Goal: Task Accomplishment & Management: Use online tool/utility

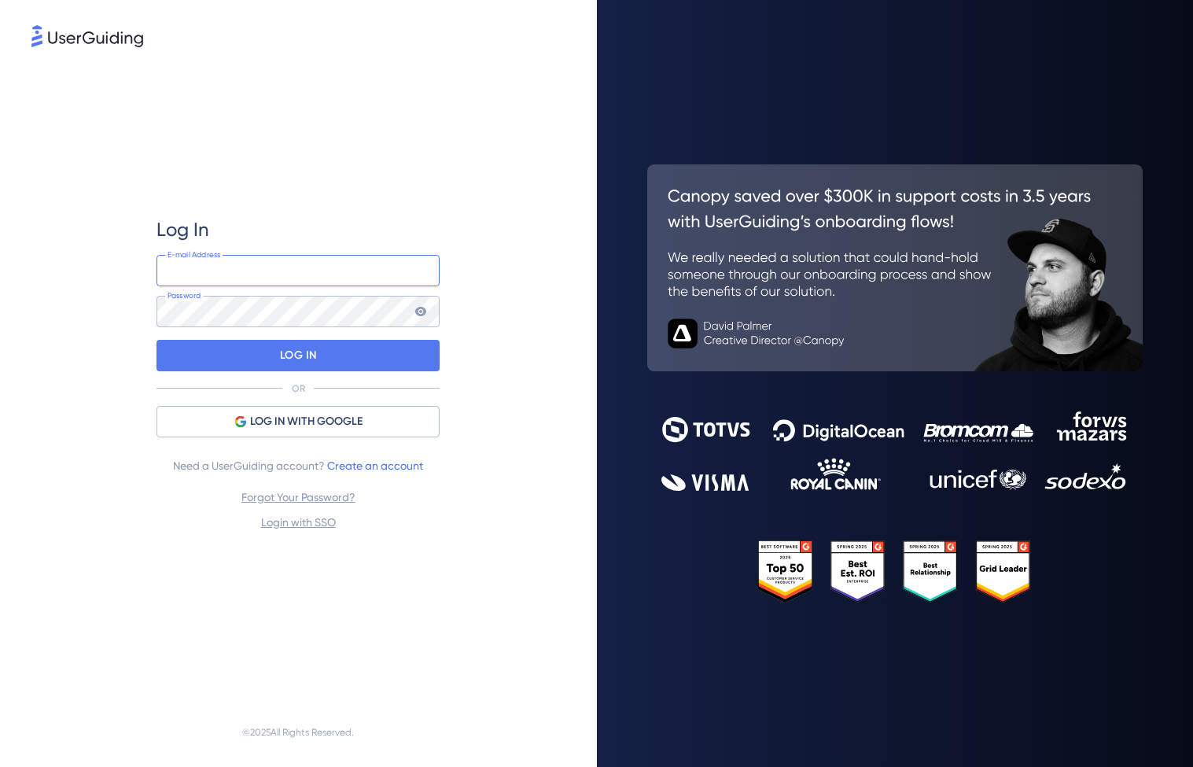
type input "[PERSON_NAME][EMAIL_ADDRESS][DOMAIN_NAME]"
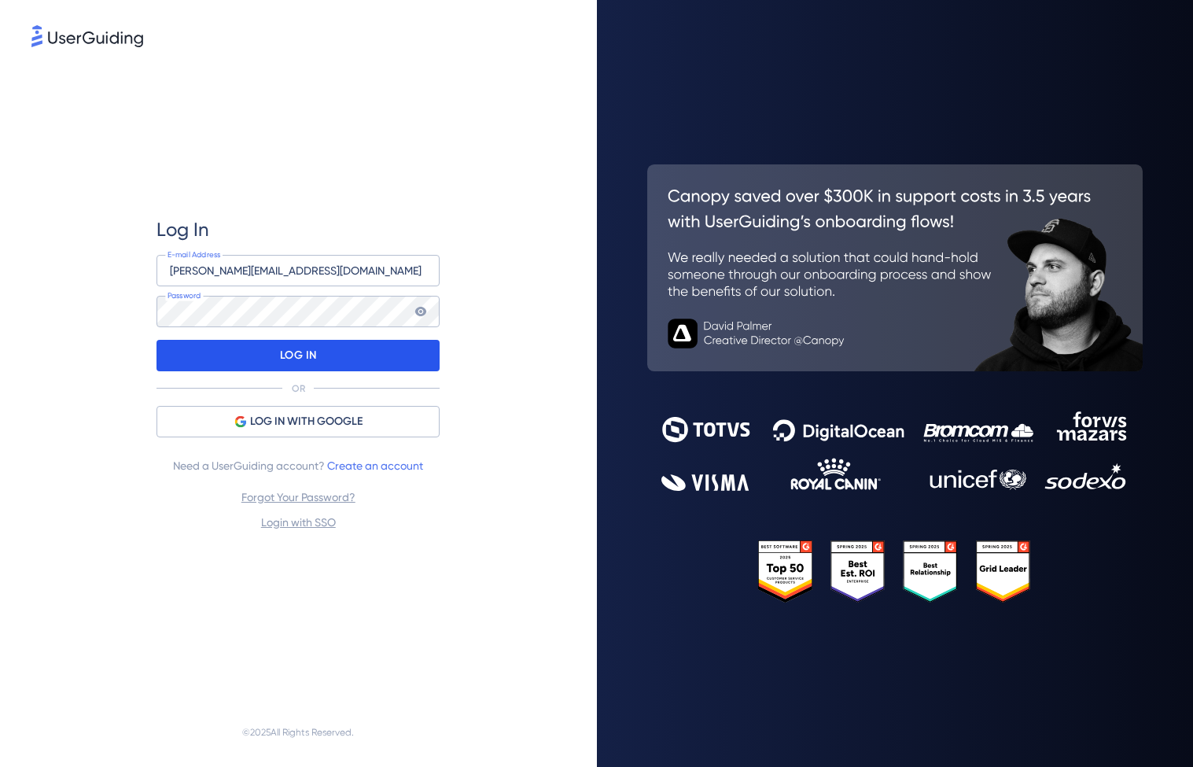
click at [258, 358] on div "LOG IN" at bounding box center [297, 355] width 283 height 31
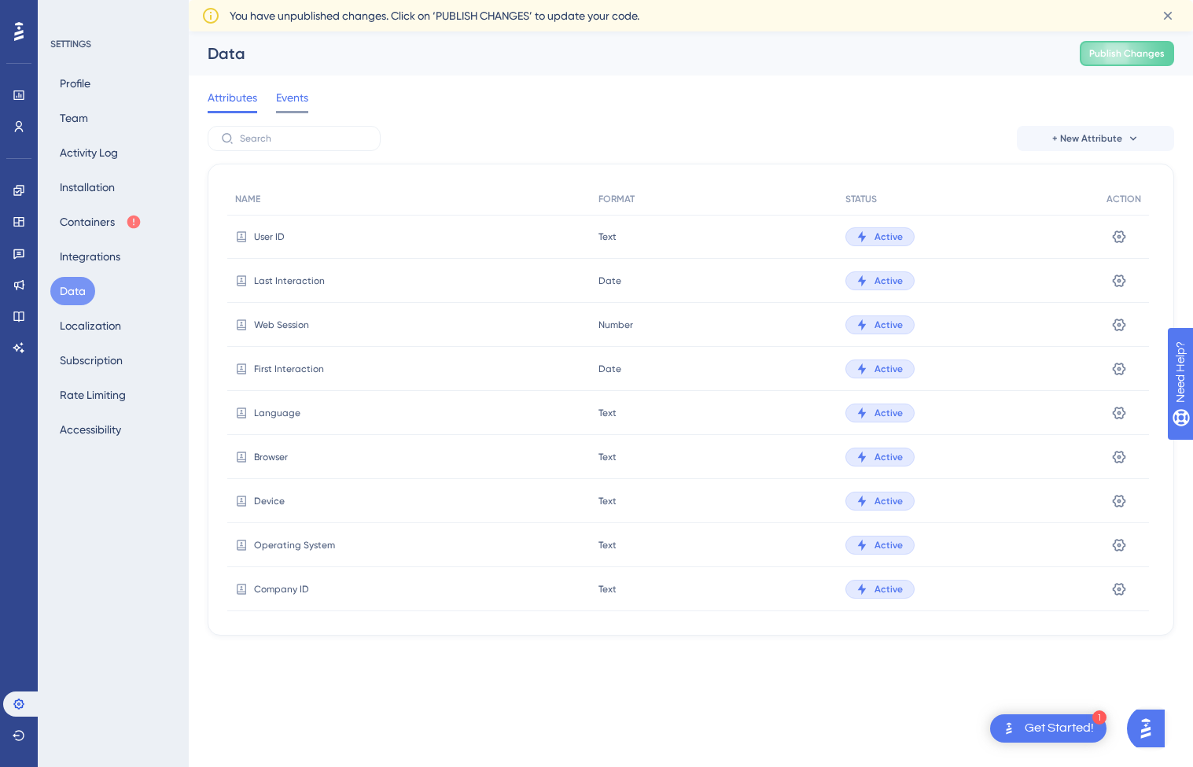
click at [281, 99] on span "Events" at bounding box center [292, 97] width 32 height 19
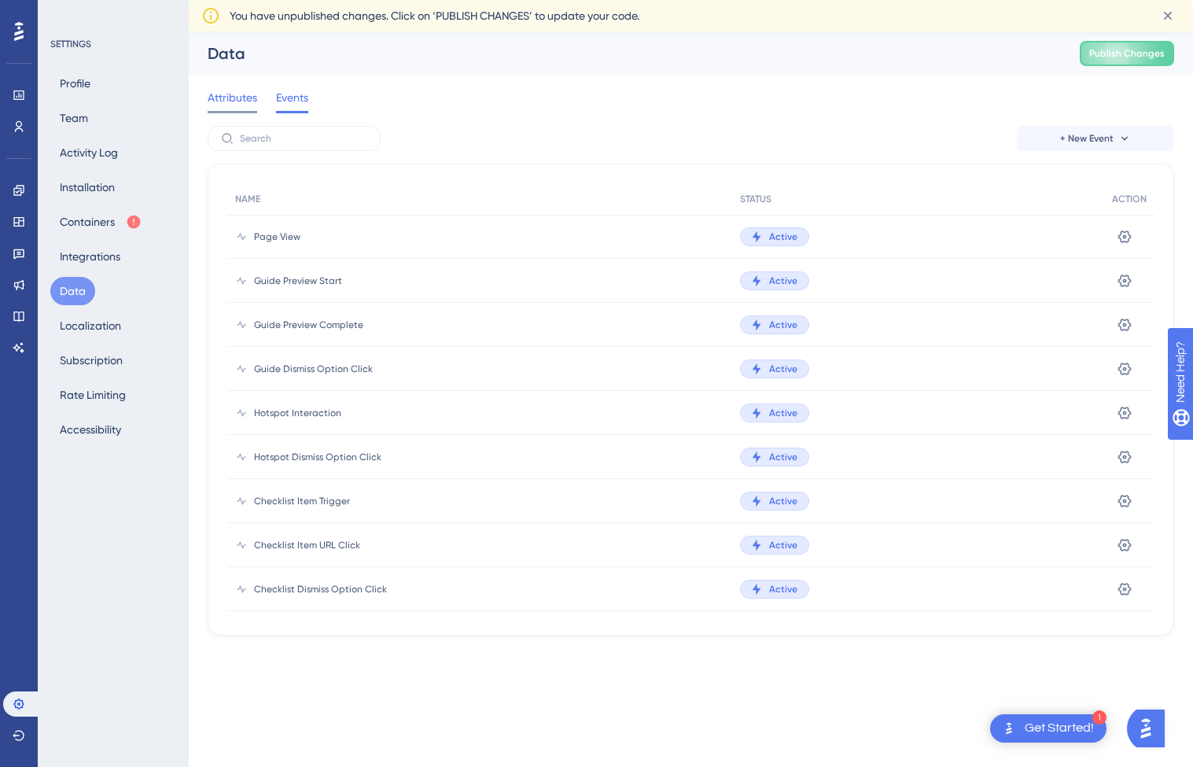
click at [229, 105] on span "Attributes" at bounding box center [233, 97] width 50 height 19
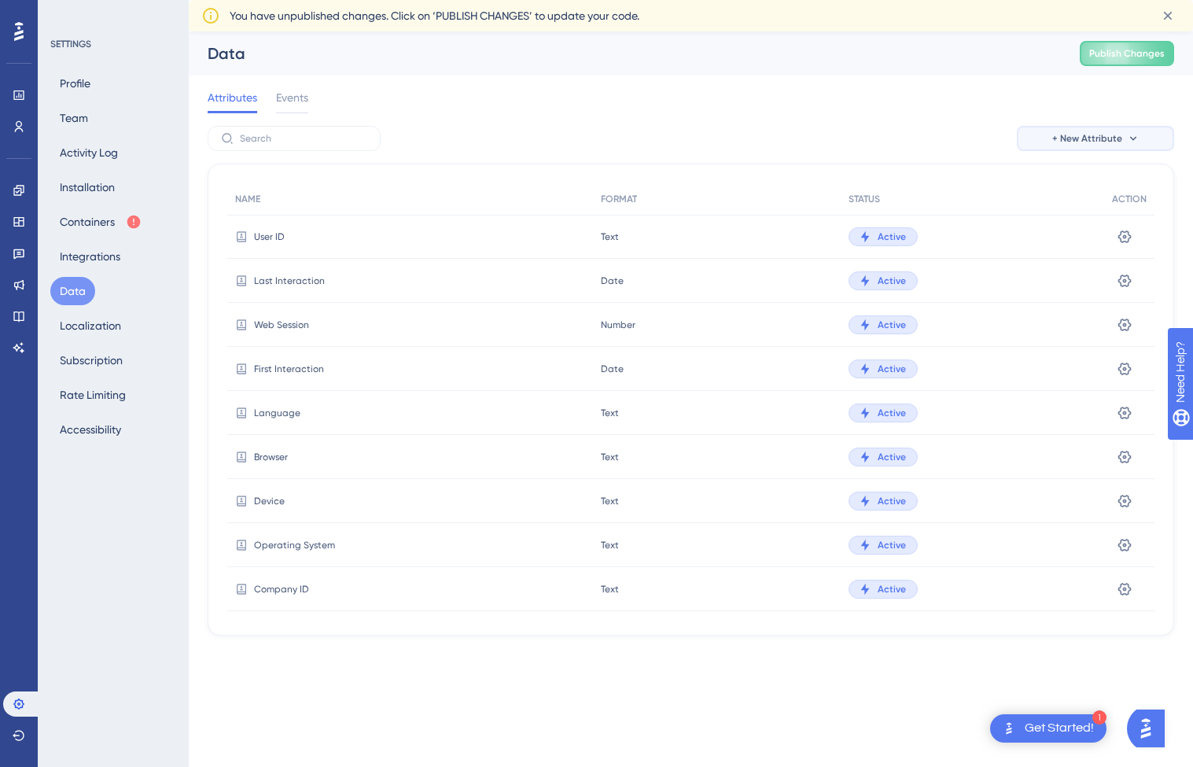
click at [1044, 145] on button "+ New Attribute" at bounding box center [1095, 138] width 157 height 25
click at [1049, 182] on span "Custom Attribute" at bounding box center [1082, 183] width 86 height 19
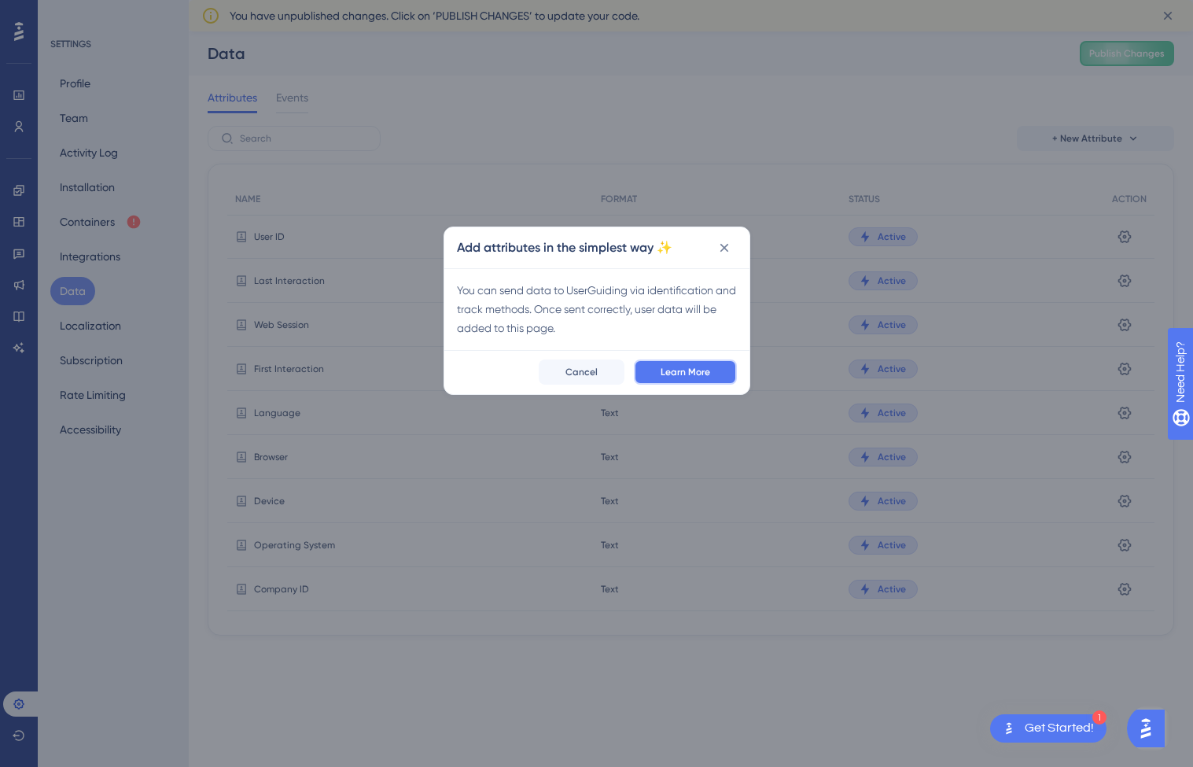
click at [672, 377] on span "Learn More" at bounding box center [685, 372] width 50 height 13
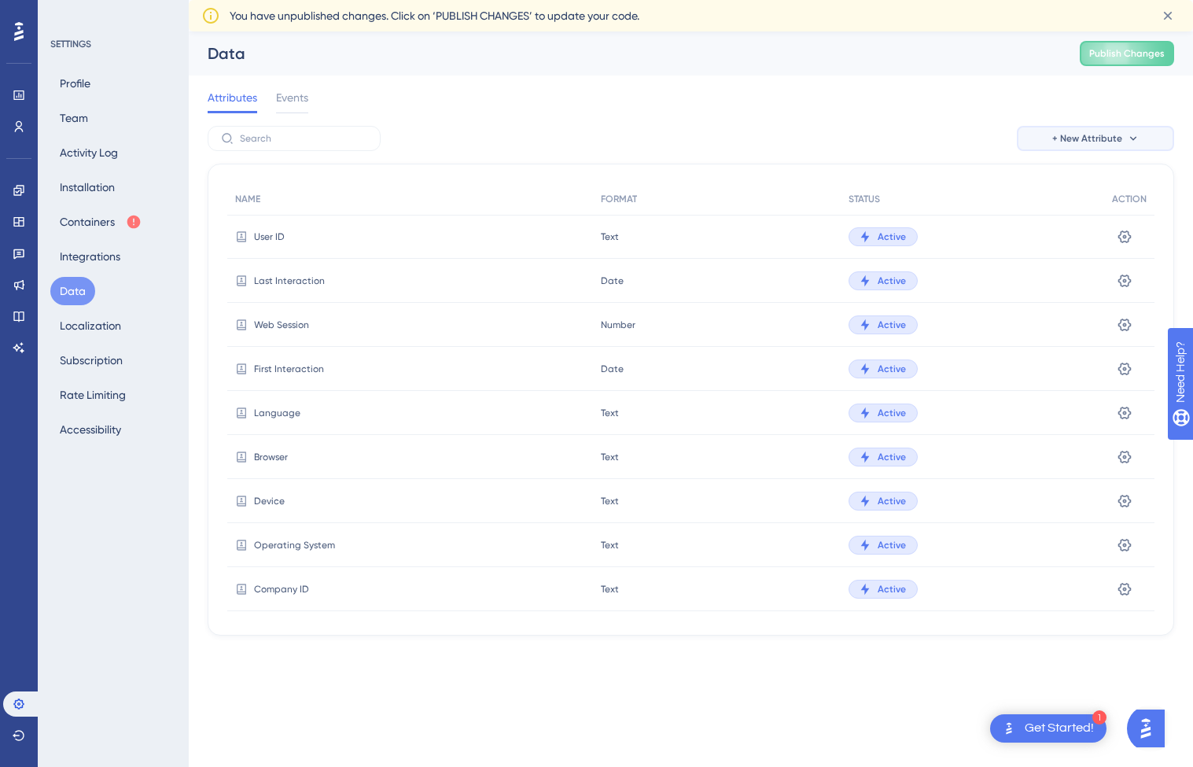
click at [1062, 131] on button "+ New Attribute" at bounding box center [1095, 138] width 157 height 25
click at [1065, 183] on span "Custom Attribute" at bounding box center [1082, 183] width 86 height 19
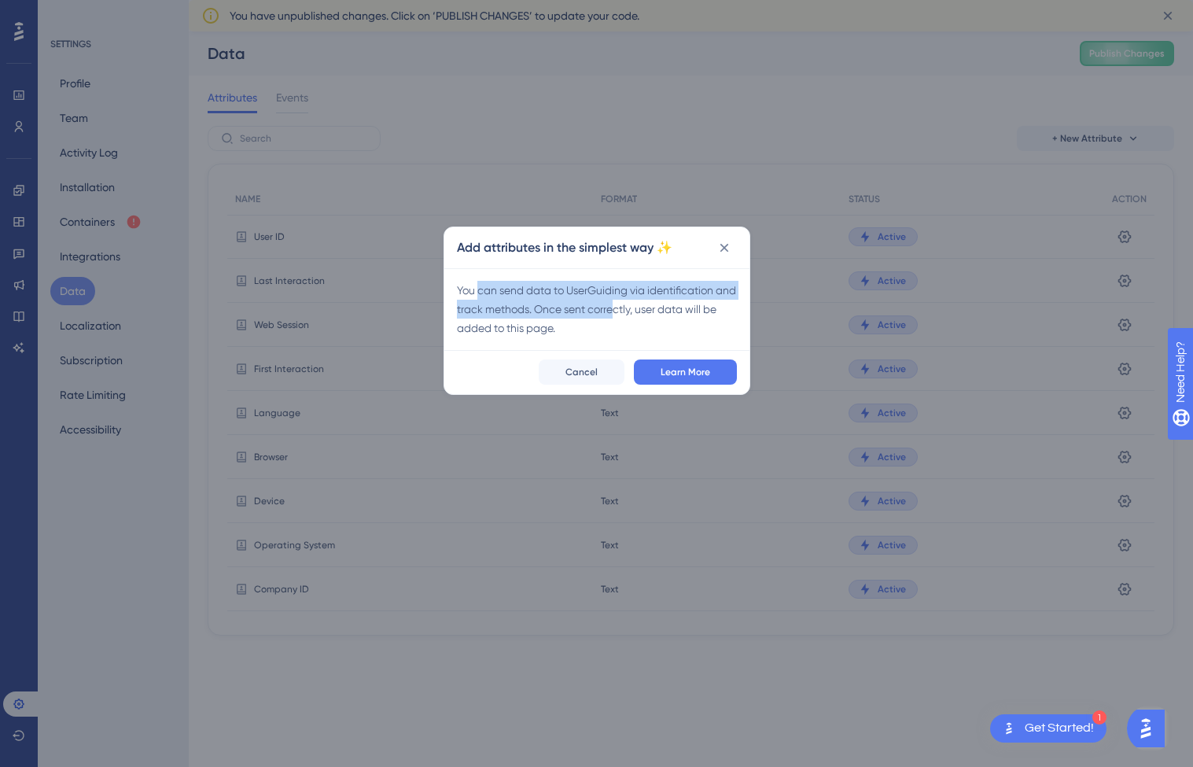
drag, startPoint x: 480, startPoint y: 295, endPoint x: 638, endPoint y: 315, distance: 160.1
click at [638, 315] on div "You can send data to UserGuiding via identification and track methods. Once sen…" at bounding box center [597, 309] width 280 height 57
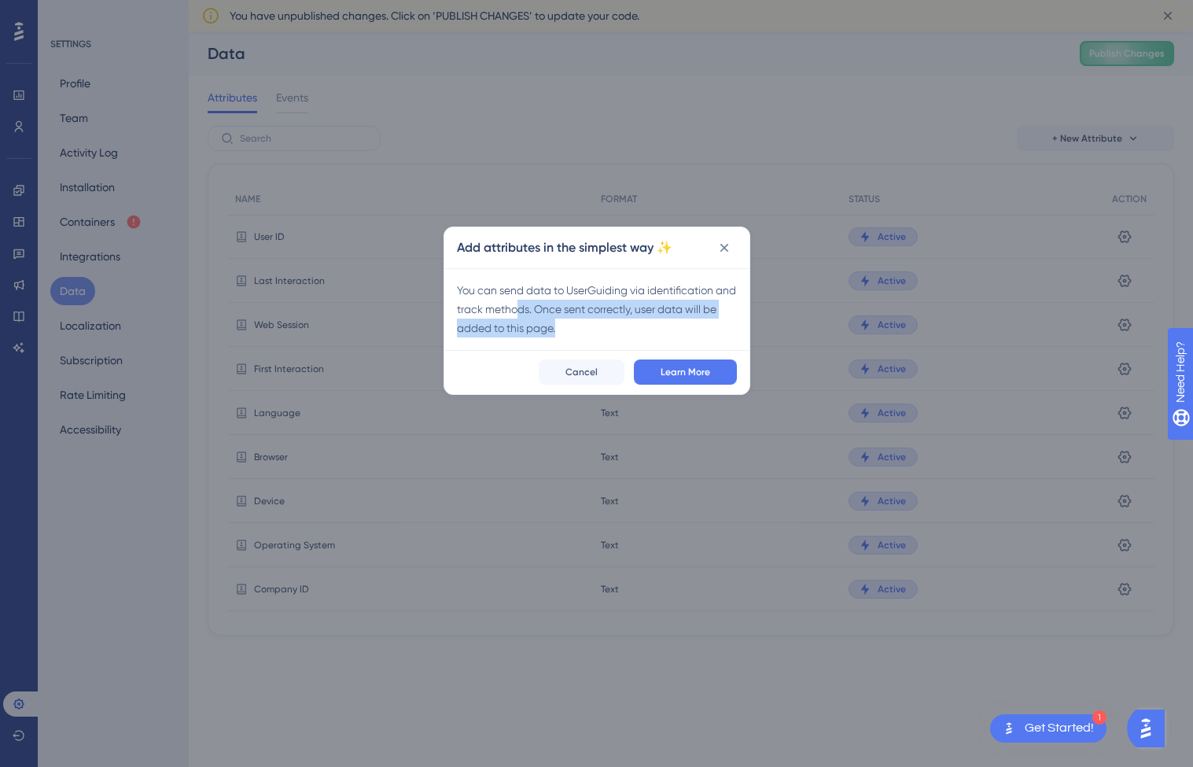
drag, startPoint x: 591, startPoint y: 322, endPoint x: 539, endPoint y: 311, distance: 52.3
click at [539, 311] on div "You can send data to UserGuiding via identification and track methods. Once sen…" at bounding box center [597, 309] width 280 height 57
click at [580, 362] on button "Cancel" at bounding box center [582, 371] width 86 height 25
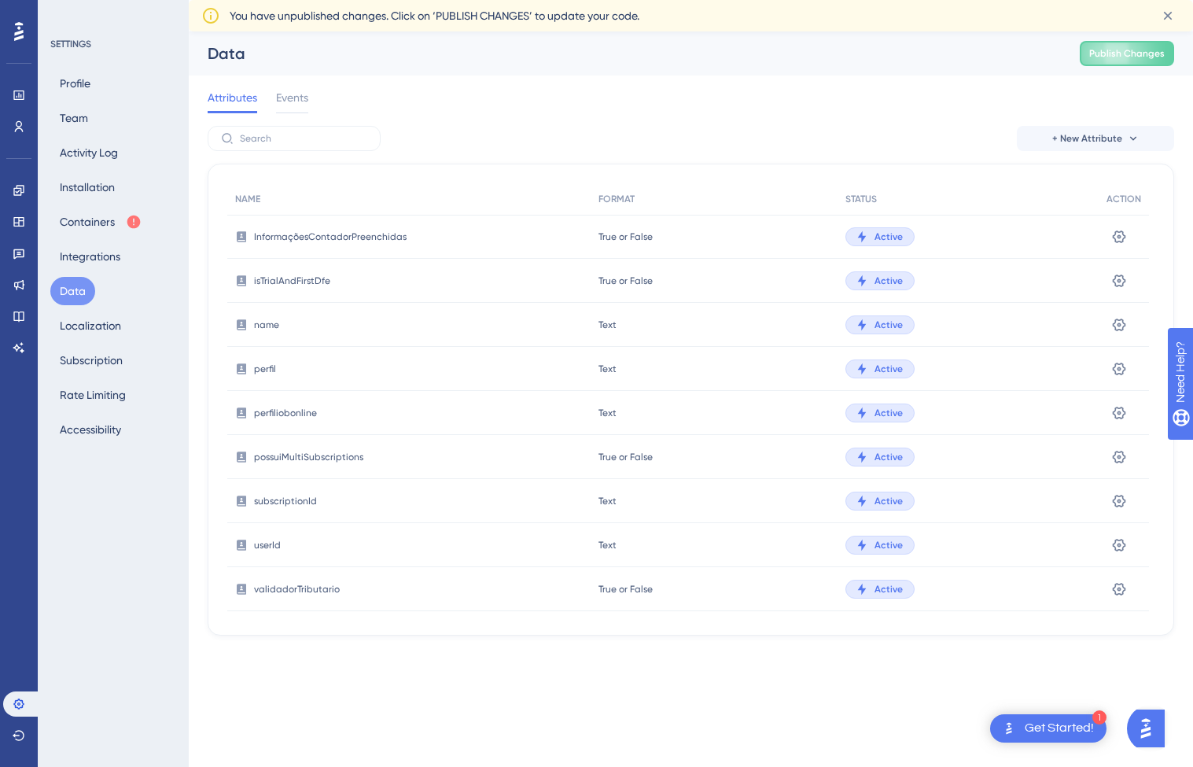
scroll to position [1643, 0]
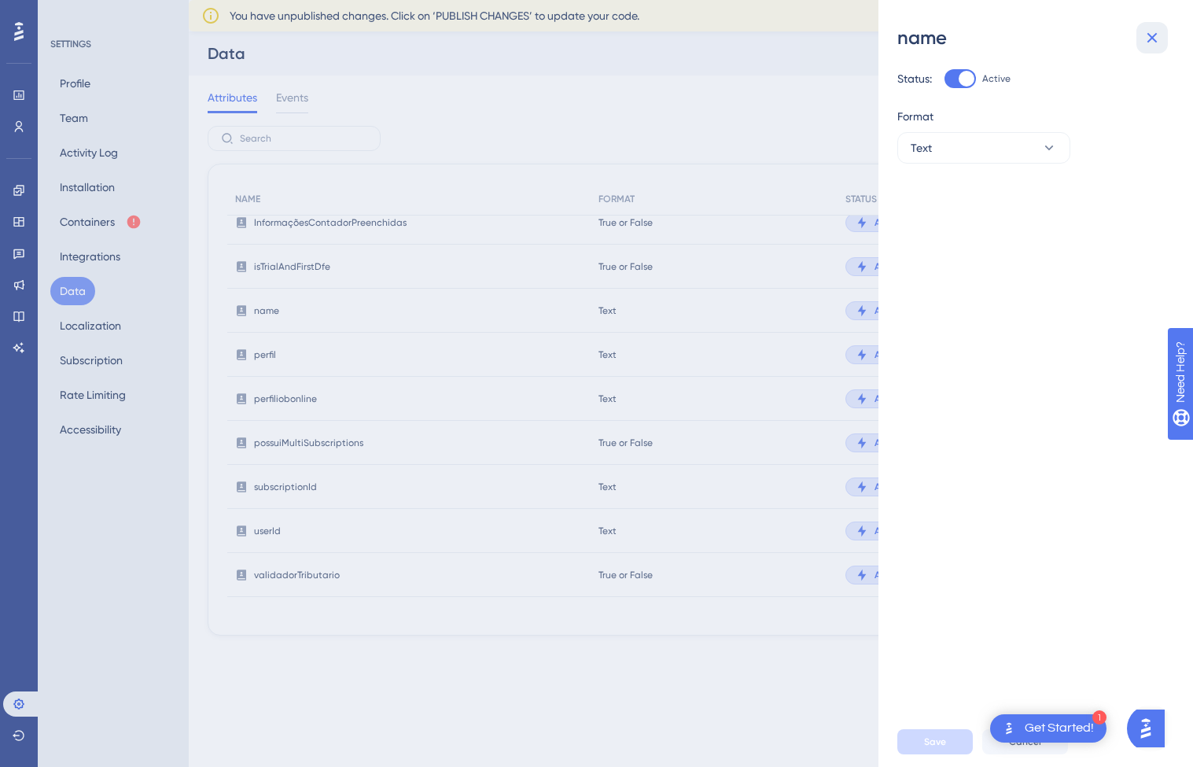
click at [1142, 36] on button at bounding box center [1151, 37] width 31 height 31
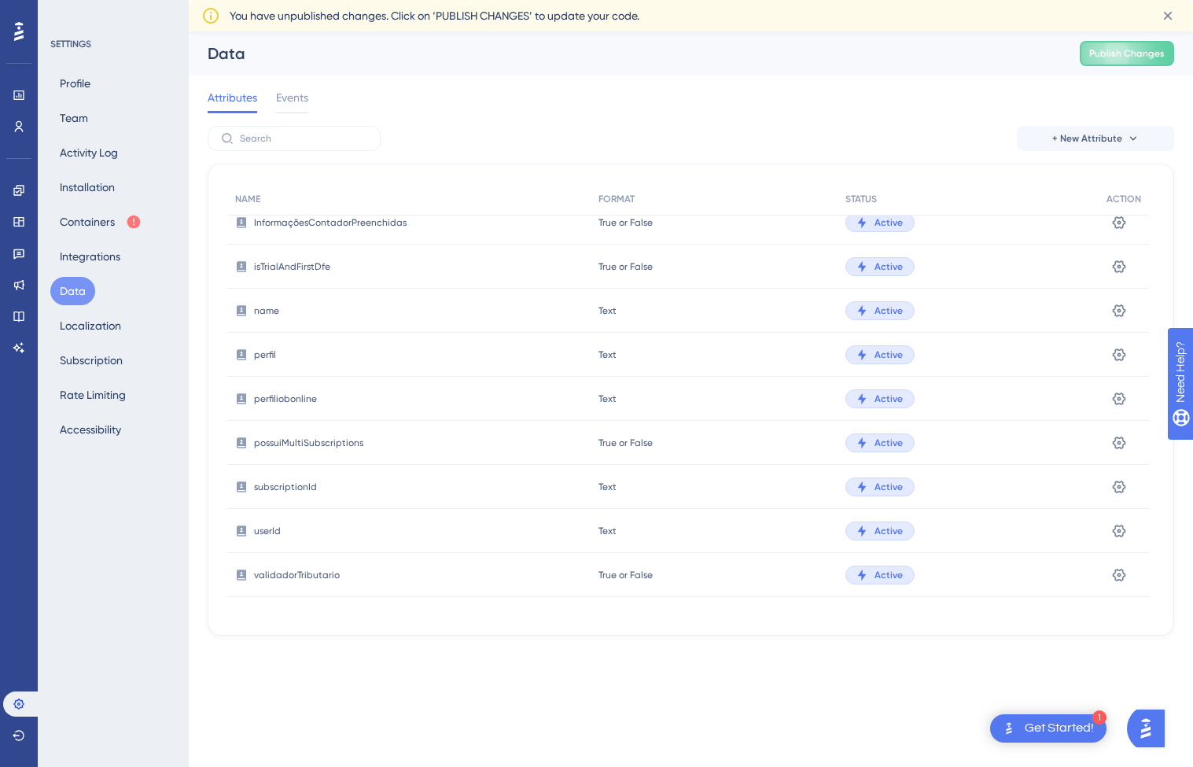
click at [1151, 723] on img "Open AI Assistant Launcher" at bounding box center [1145, 728] width 28 height 28
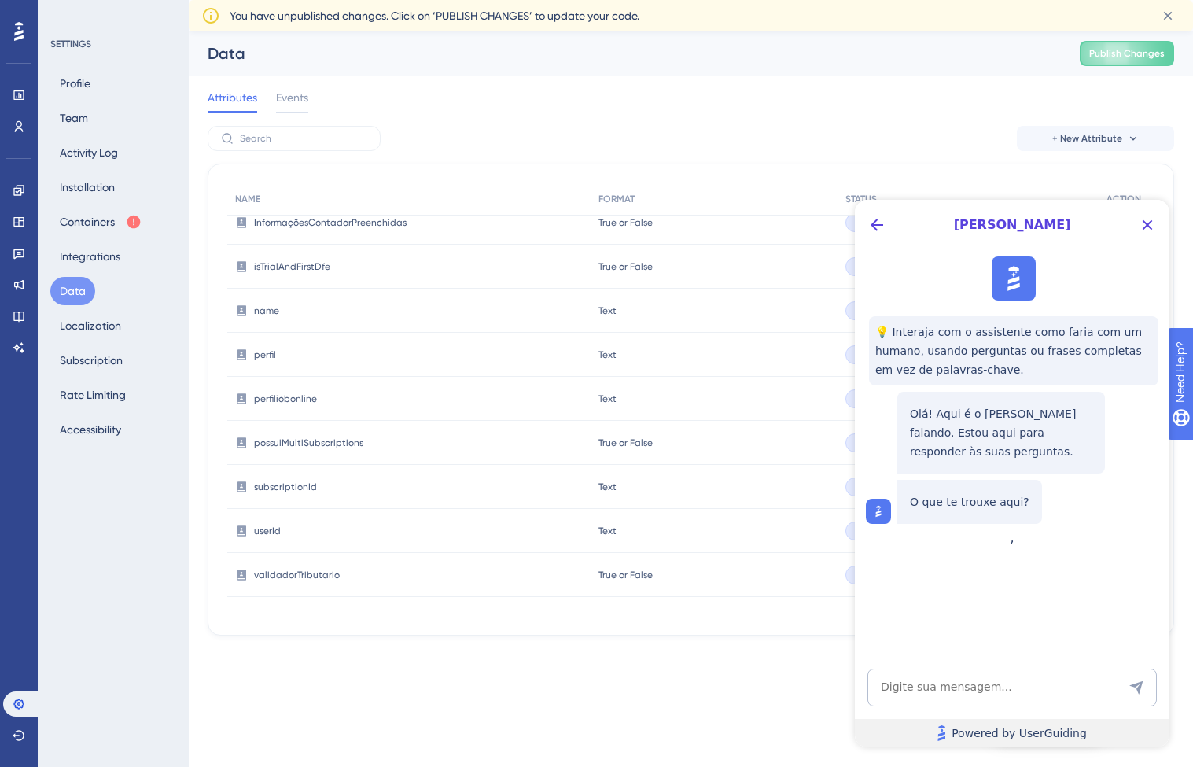
scroll to position [0, 0]
click at [1150, 215] on button "Close Button" at bounding box center [1147, 224] width 25 height 25
